Goal: Information Seeking & Learning: Learn about a topic

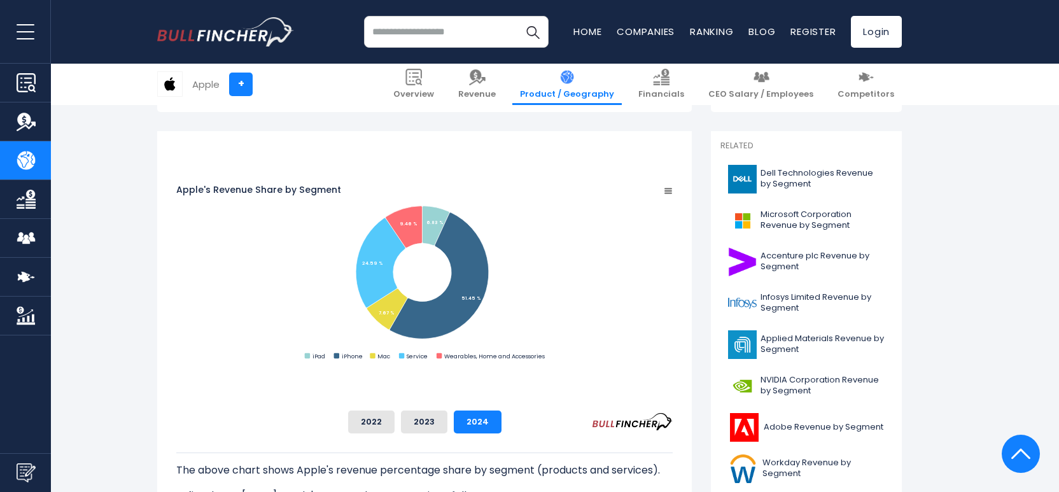
scroll to position [319, 0]
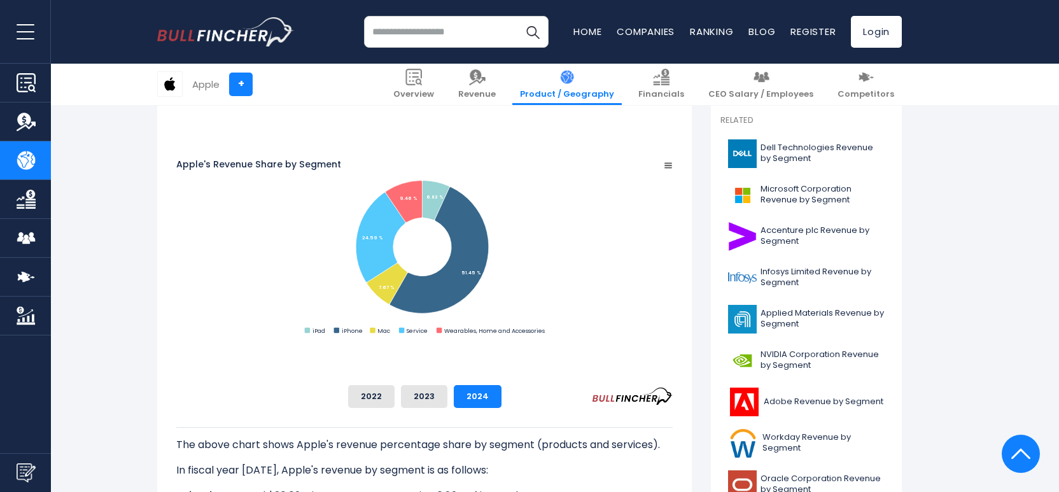
scroll to position [346, 0]
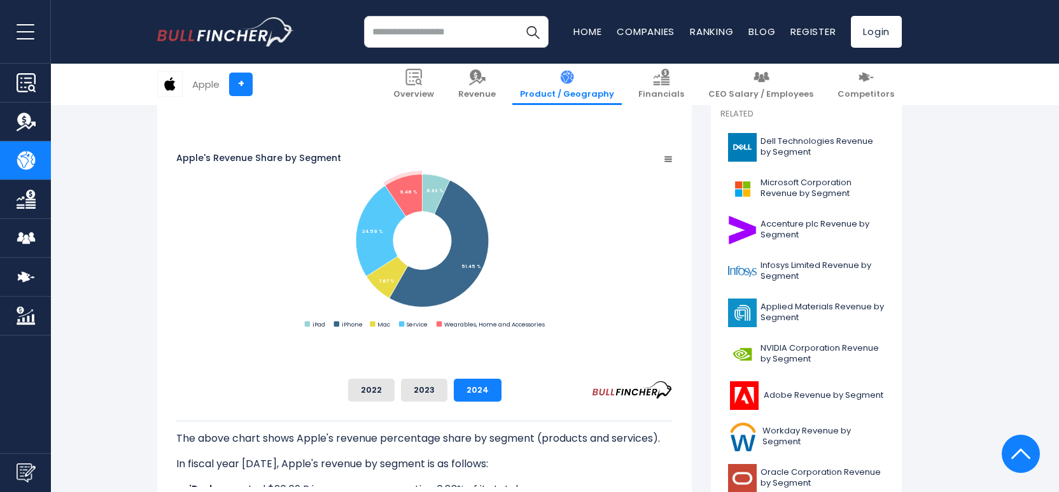
click at [673, 365] on div "2022 2023 2024" at bounding box center [424, 390] width 496 height 23
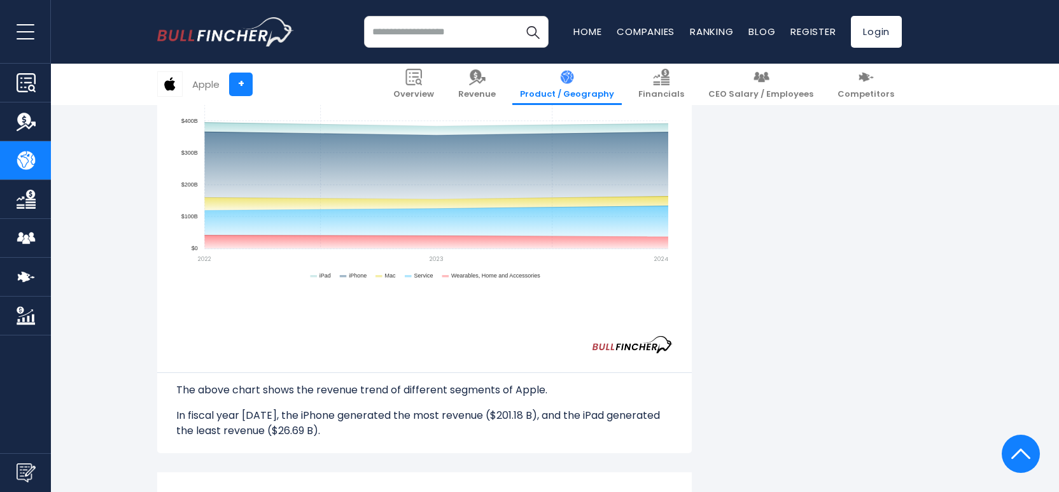
click at [673, 365] on div "The above chart shows the revenue trend of different segments of Apple. In fisc…" at bounding box center [424, 395] width 496 height 85
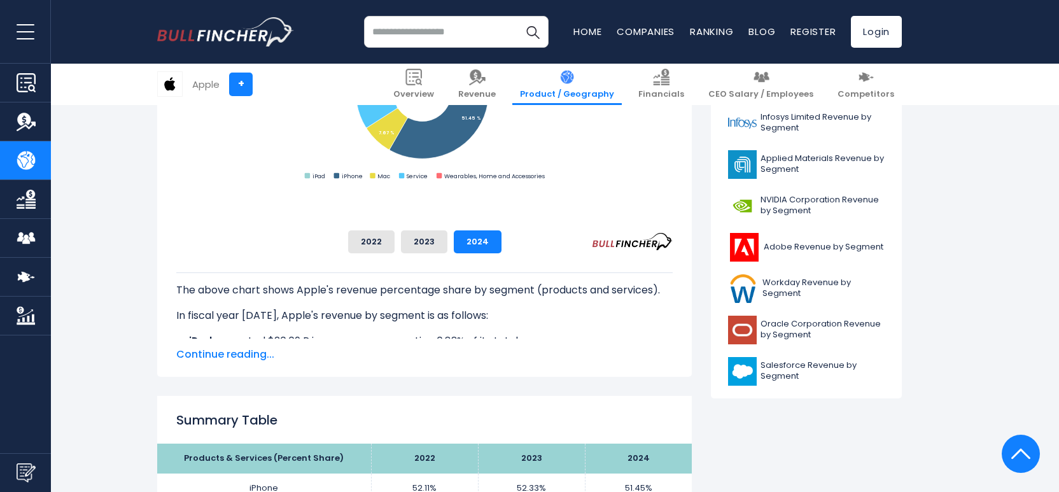
scroll to position [495, 0]
click at [235, 351] on span "Continue reading..." at bounding box center [424, 353] width 496 height 15
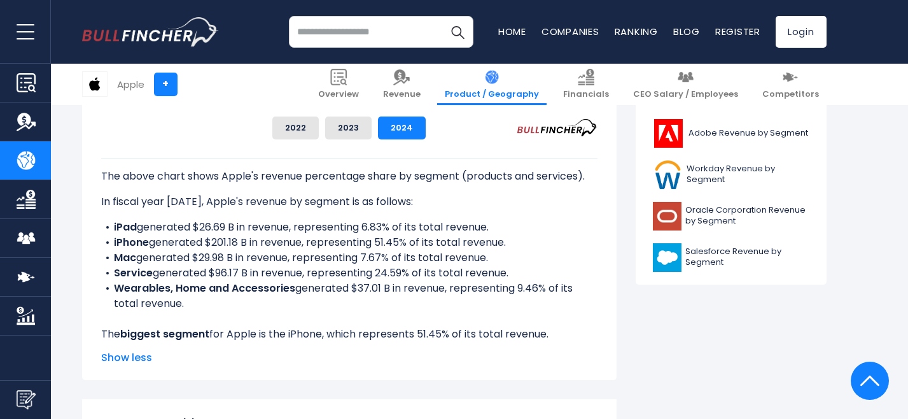
scroll to position [615, 0]
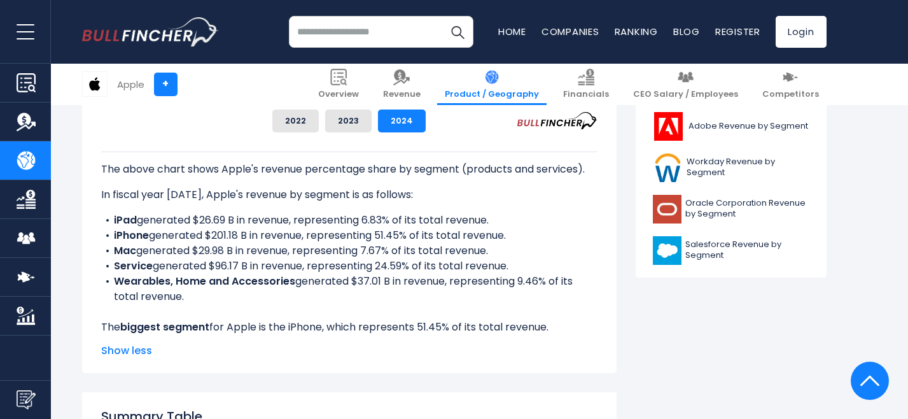
drag, startPoint x: 655, startPoint y: 283, endPoint x: 116, endPoint y: 234, distance: 541.2
click at [116, 234] on ul "iPad generated $26.69 B in revenue, representing 6.83% of its total revenue. iP…" at bounding box center [349, 259] width 496 height 92
click at [554, 321] on div "The above chart shows Apple's revenue percentage share by segment (products and…" at bounding box center [349, 250] width 496 height 199
drag, startPoint x: 551, startPoint y: 324, endPoint x: 73, endPoint y: 209, distance: 491.5
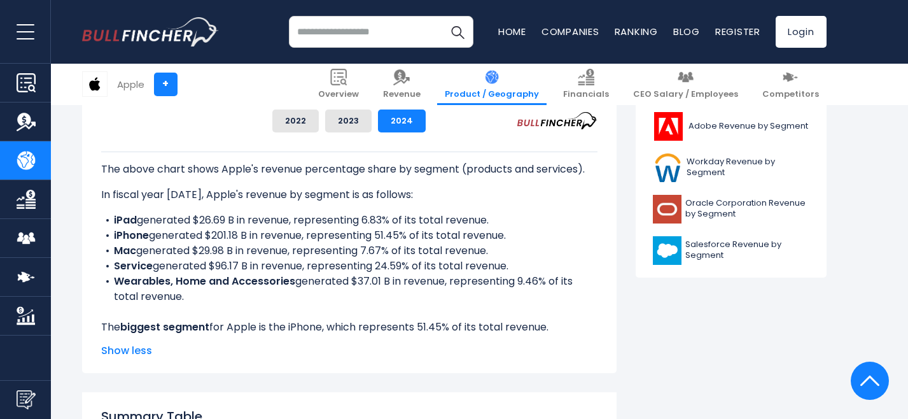
copy div "iPad generated $26.69 B in revenue, representing 6.83% of its total revenue. iP…"
click at [111, 192] on p "In fiscal year [DATE], Apple's revenue by segment is as follows:" at bounding box center [349, 194] width 496 height 15
drag, startPoint x: 100, startPoint y: 193, endPoint x: 550, endPoint y: 326, distance: 470.0
click at [550, 326] on div "Apple's Revenue Share by Segment Created with Highcharts 12.1.2 Chart context m…" at bounding box center [349, 101] width 535 height 543
copy div "In fiscal year [DATE], Apple's revenue by segment is as follows: iPad generated…"
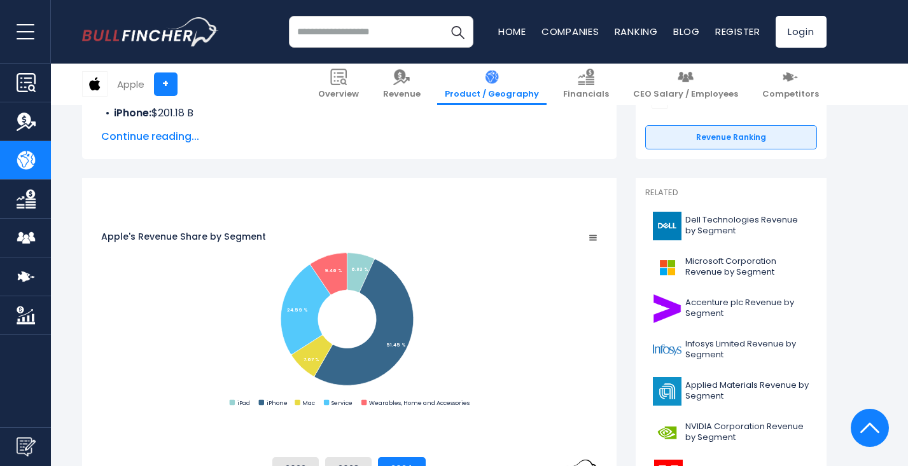
scroll to position [268, 0]
drag, startPoint x: 327, startPoint y: 202, endPoint x: 89, endPoint y: 202, distance: 238.0
click at [88, 203] on div "Apple's Revenue Share by Segment Created with Highcharts 12.1.2 Chart context m…" at bounding box center [349, 449] width 535 height 543
drag, startPoint x: 103, startPoint y: 202, endPoint x: 307, endPoint y: 204, distance: 203.7
click at [266, 230] on tspan "Apple's Revenue Share by Segment" at bounding box center [183, 236] width 165 height 13
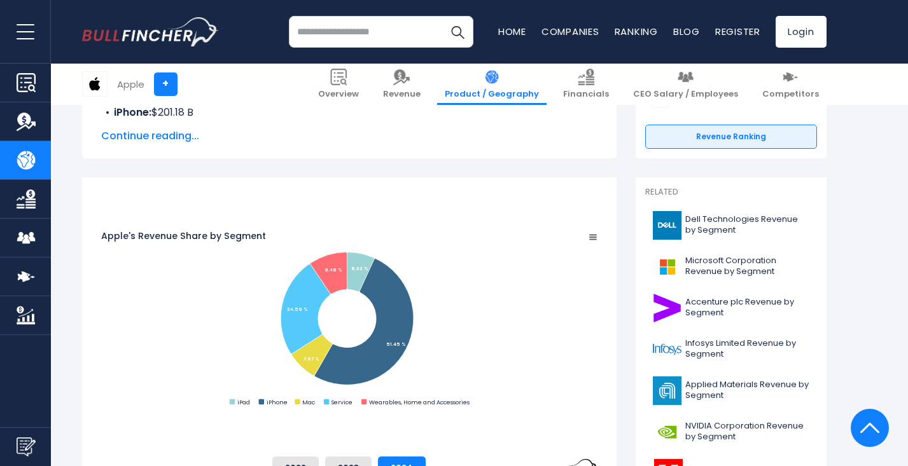
click at [178, 230] on tspan "Apple's Revenue Share by Segment" at bounding box center [183, 236] width 165 height 13
drag, startPoint x: 155, startPoint y: 202, endPoint x: 358, endPoint y: 197, distance: 202.4
click at [358, 197] on icon "Created with Highcharts 12.1.2 Chart context menu Apple's Revenue Share by Segm…" at bounding box center [349, 319] width 496 height 255
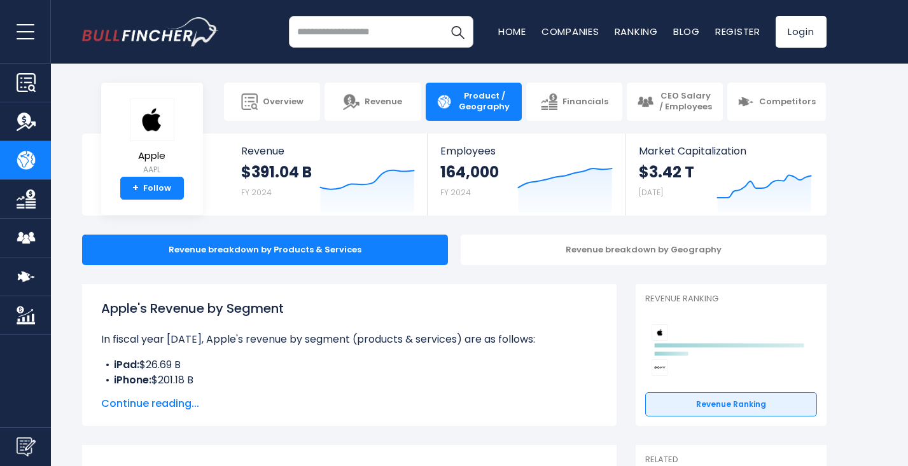
scroll to position [0, 0]
